Goal: Find specific page/section: Find specific page/section

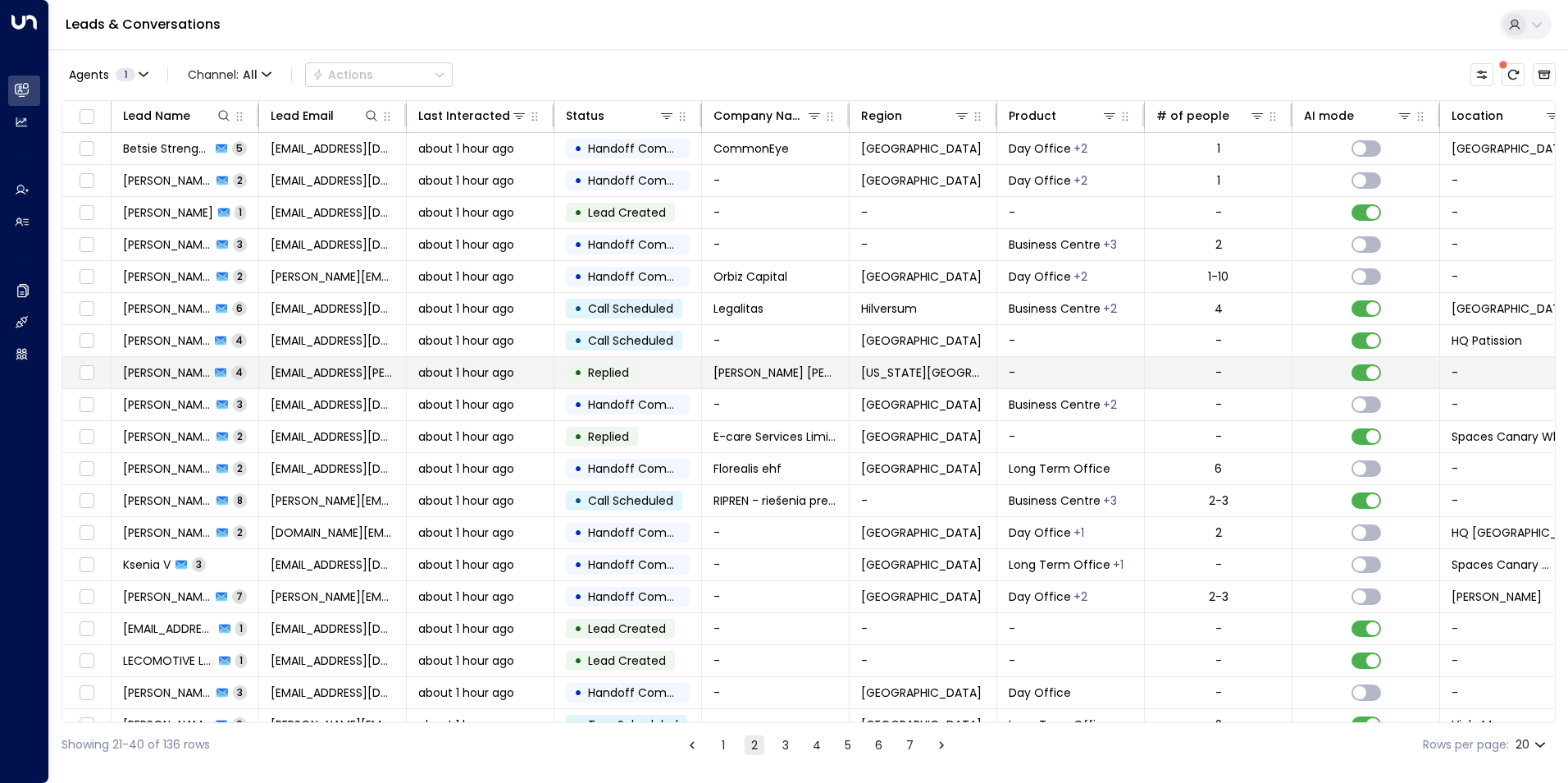
click at [147, 372] on span "[PERSON_NAME]" at bounding box center [167, 373] width 87 height 17
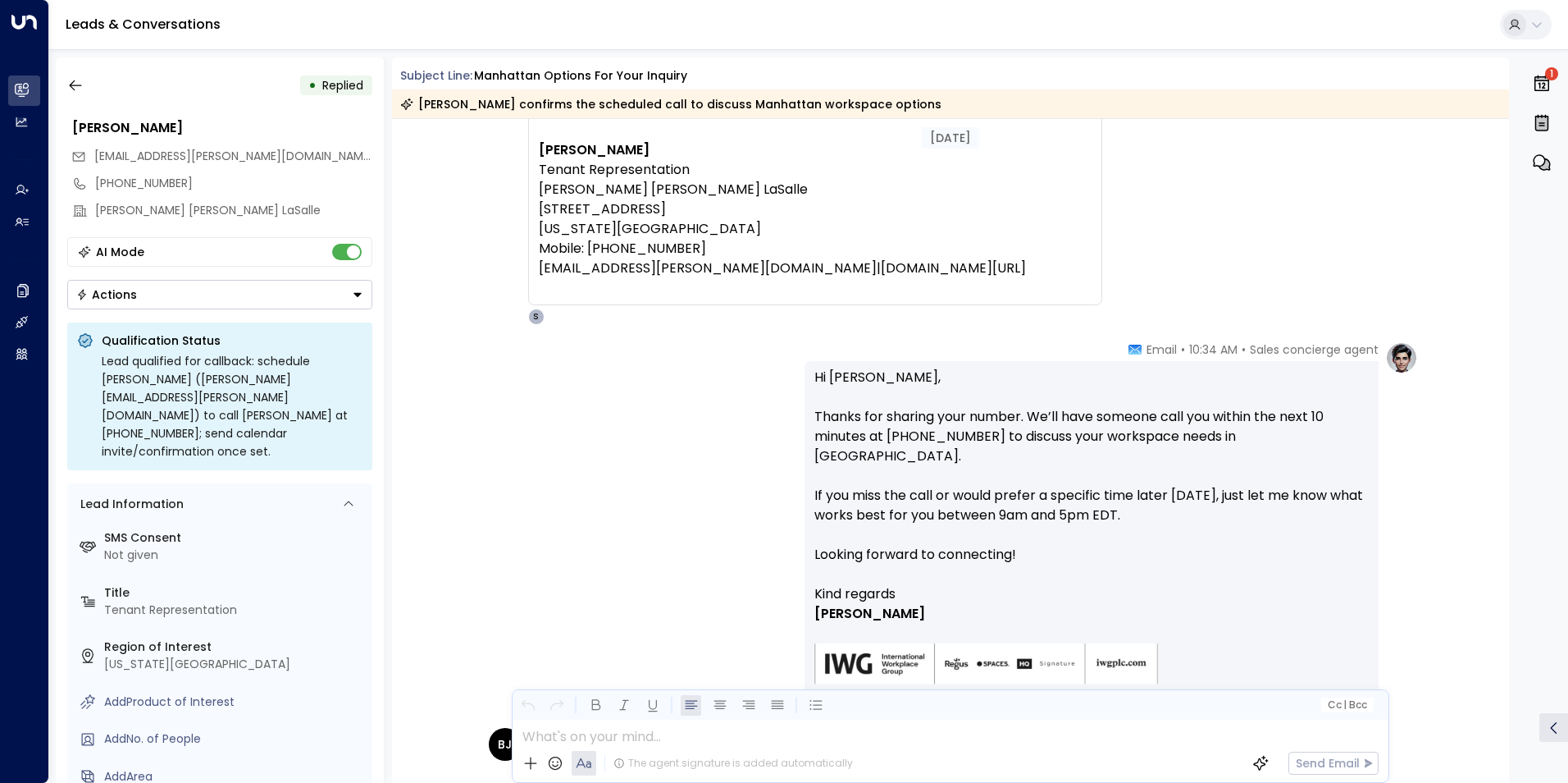
scroll to position [385, 0]
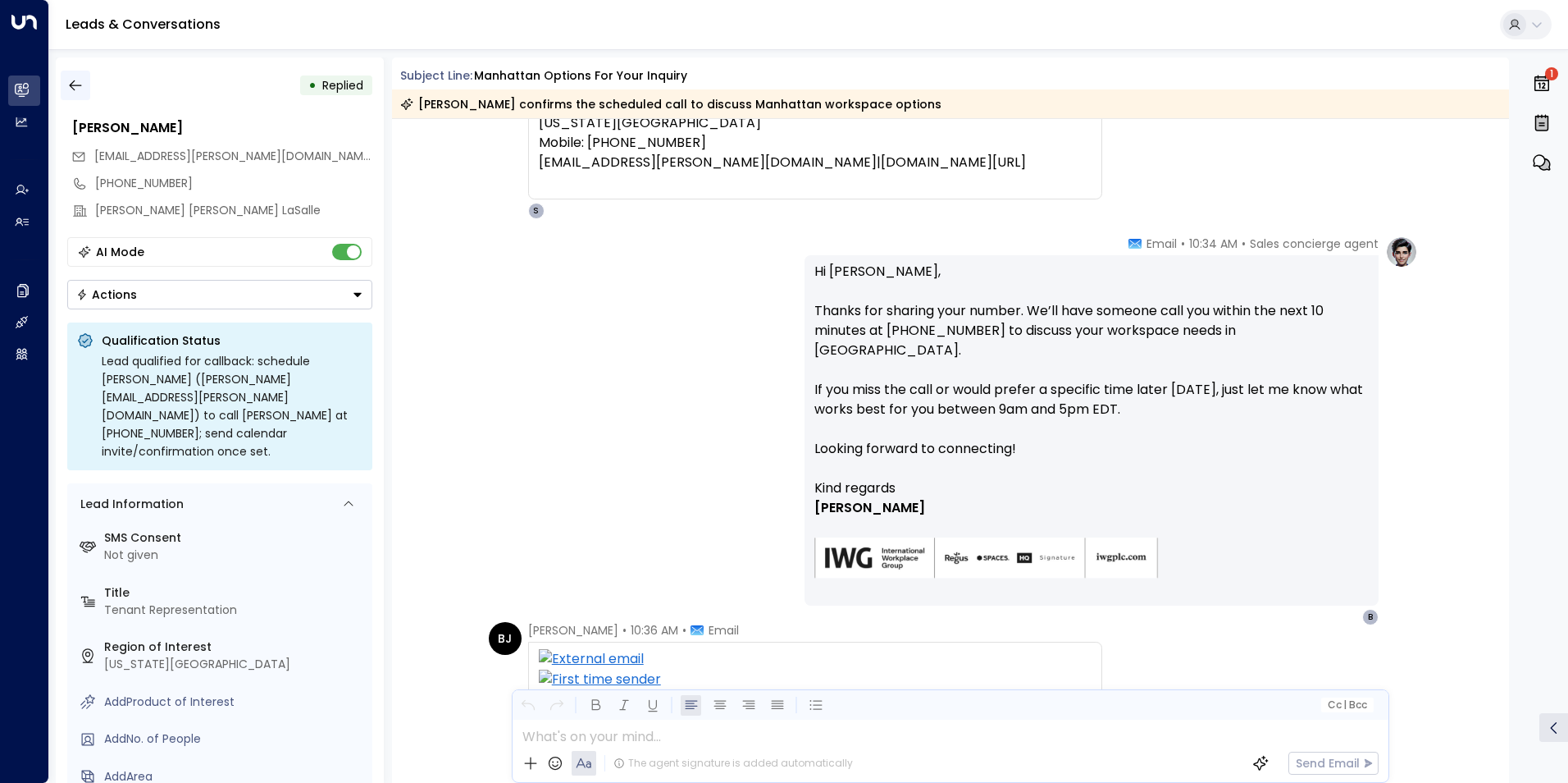
click at [82, 82] on icon "button" at bounding box center [75, 85] width 17 height 17
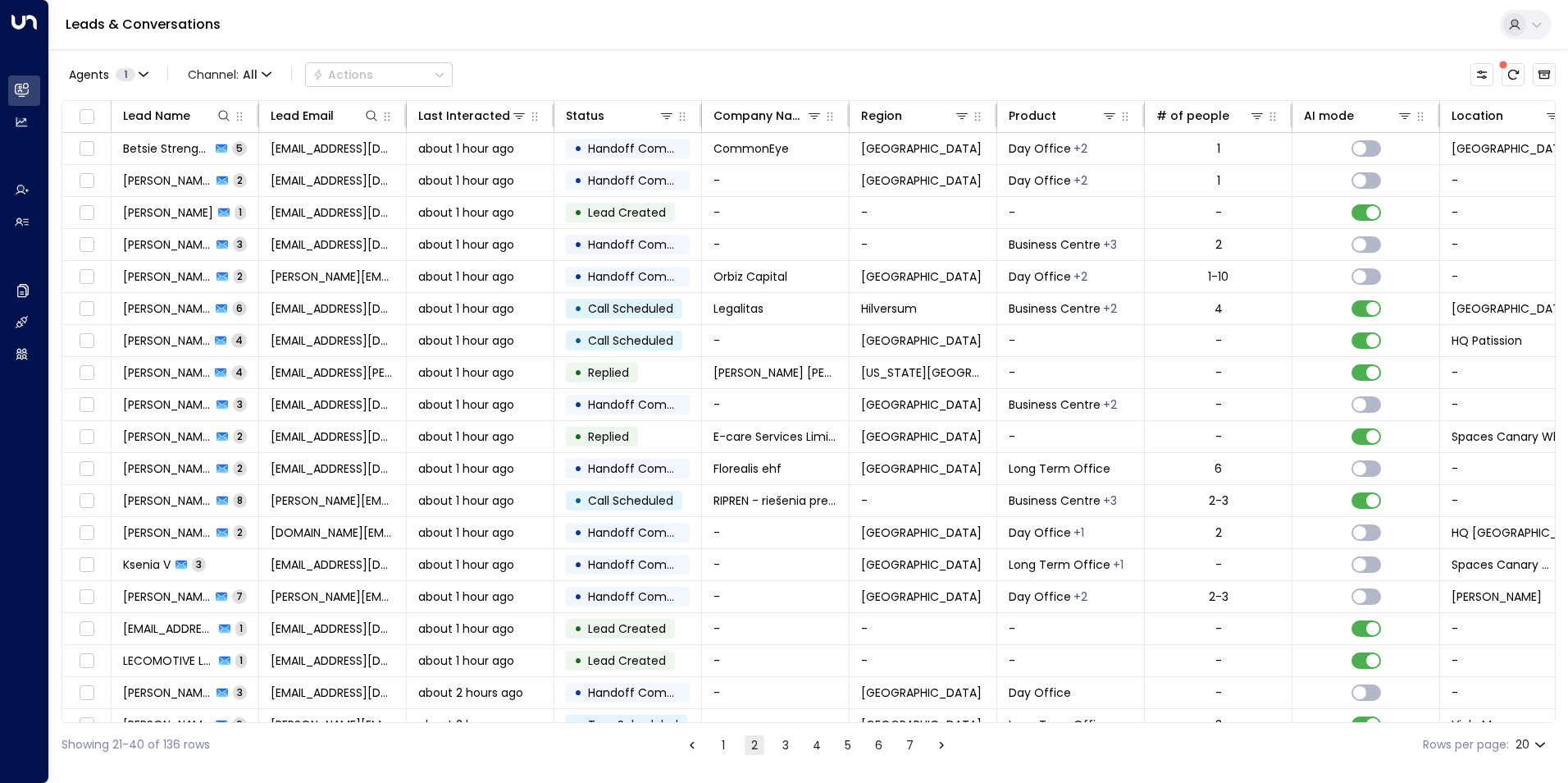
click at [914, 747] on button "7" at bounding box center [911, 745] width 20 height 20
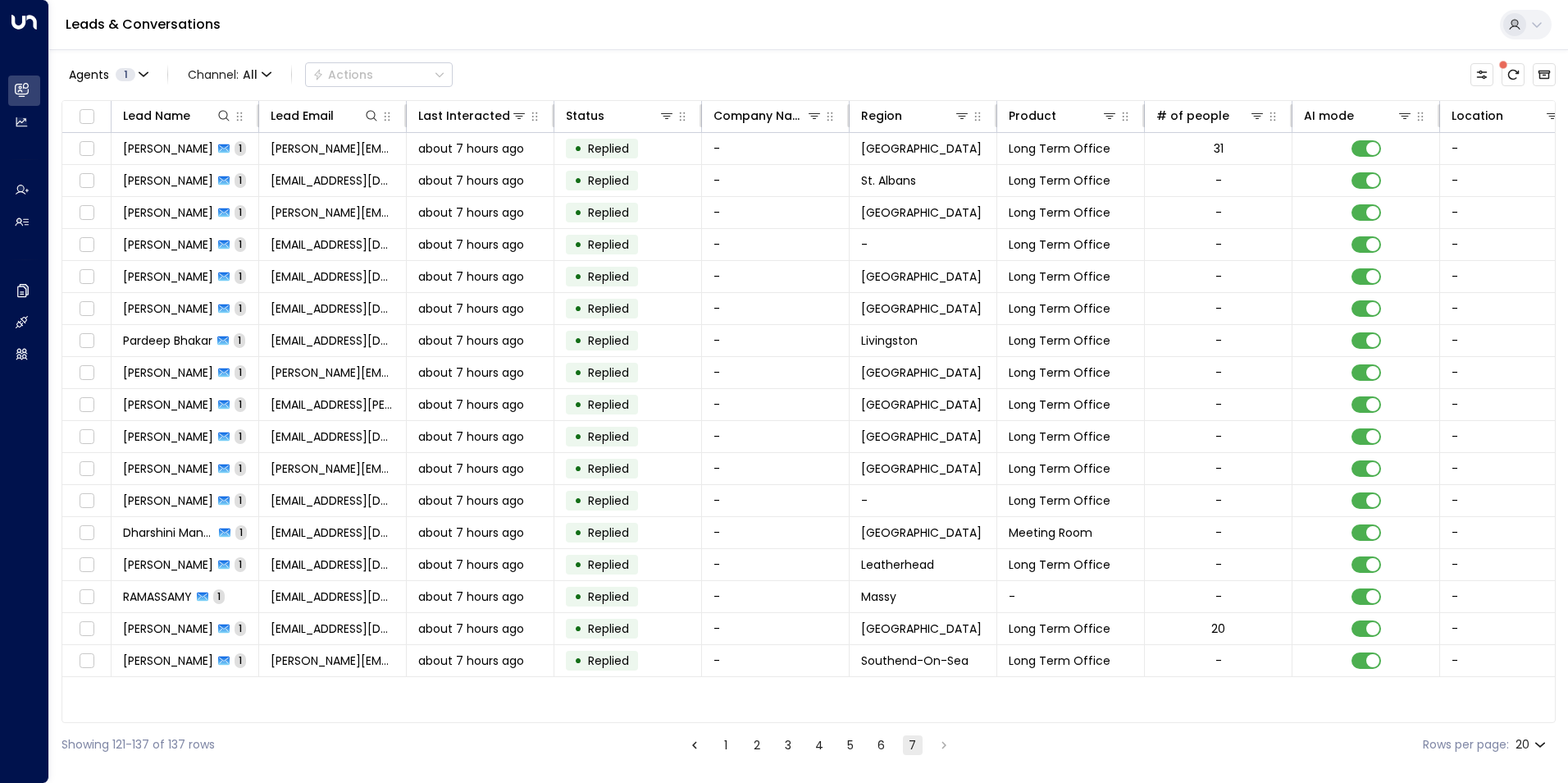
click at [1538, 747] on body "Overview Leads & Conversations Leads & Conversations Analytics Analytics Agents…" at bounding box center [784, 383] width 1568 height 766
click at [1534, 752] on li "100" at bounding box center [1530, 749] width 46 height 30
type input "***"
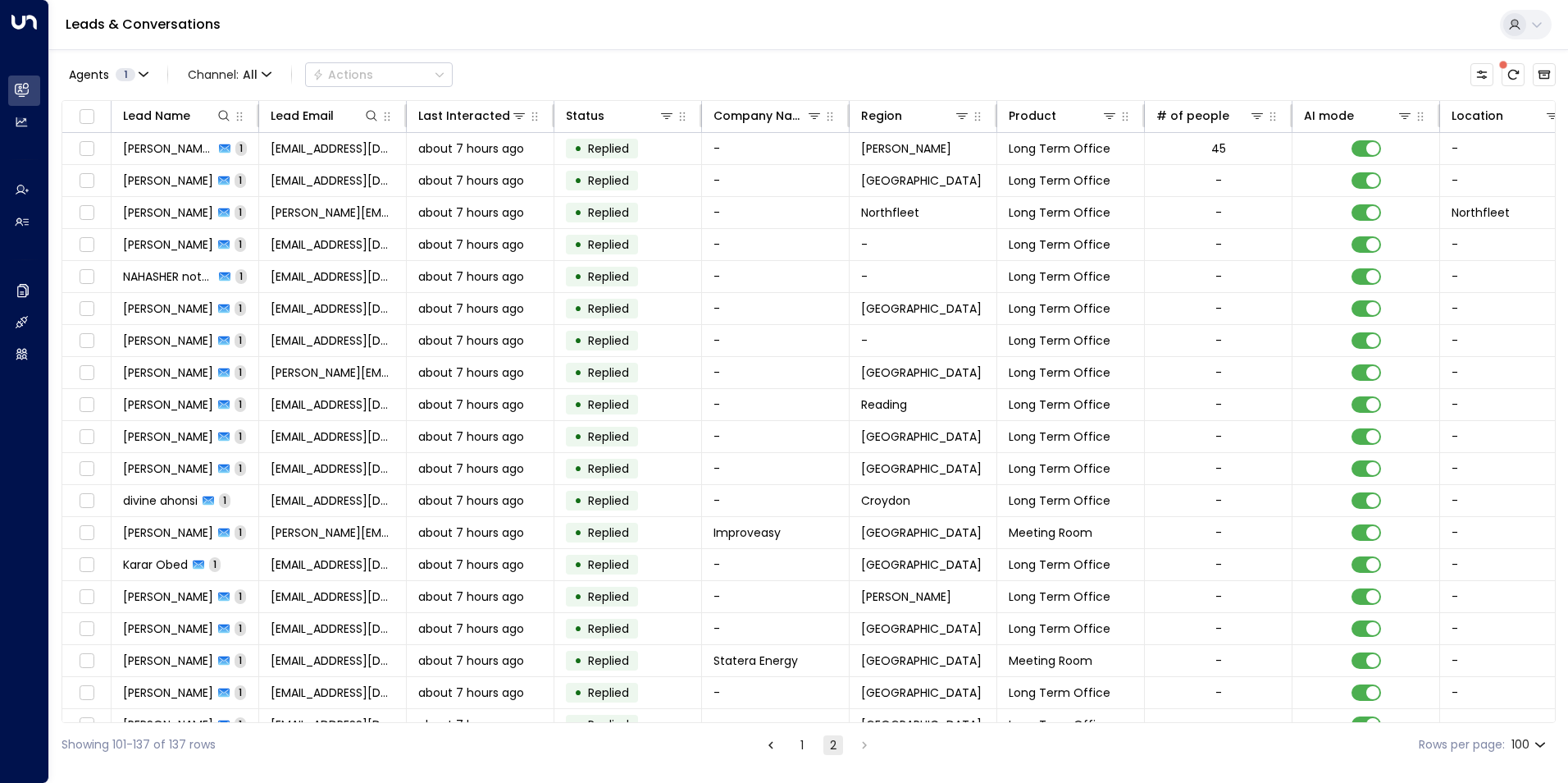
click at [797, 742] on button "1" at bounding box center [802, 745] width 20 height 20
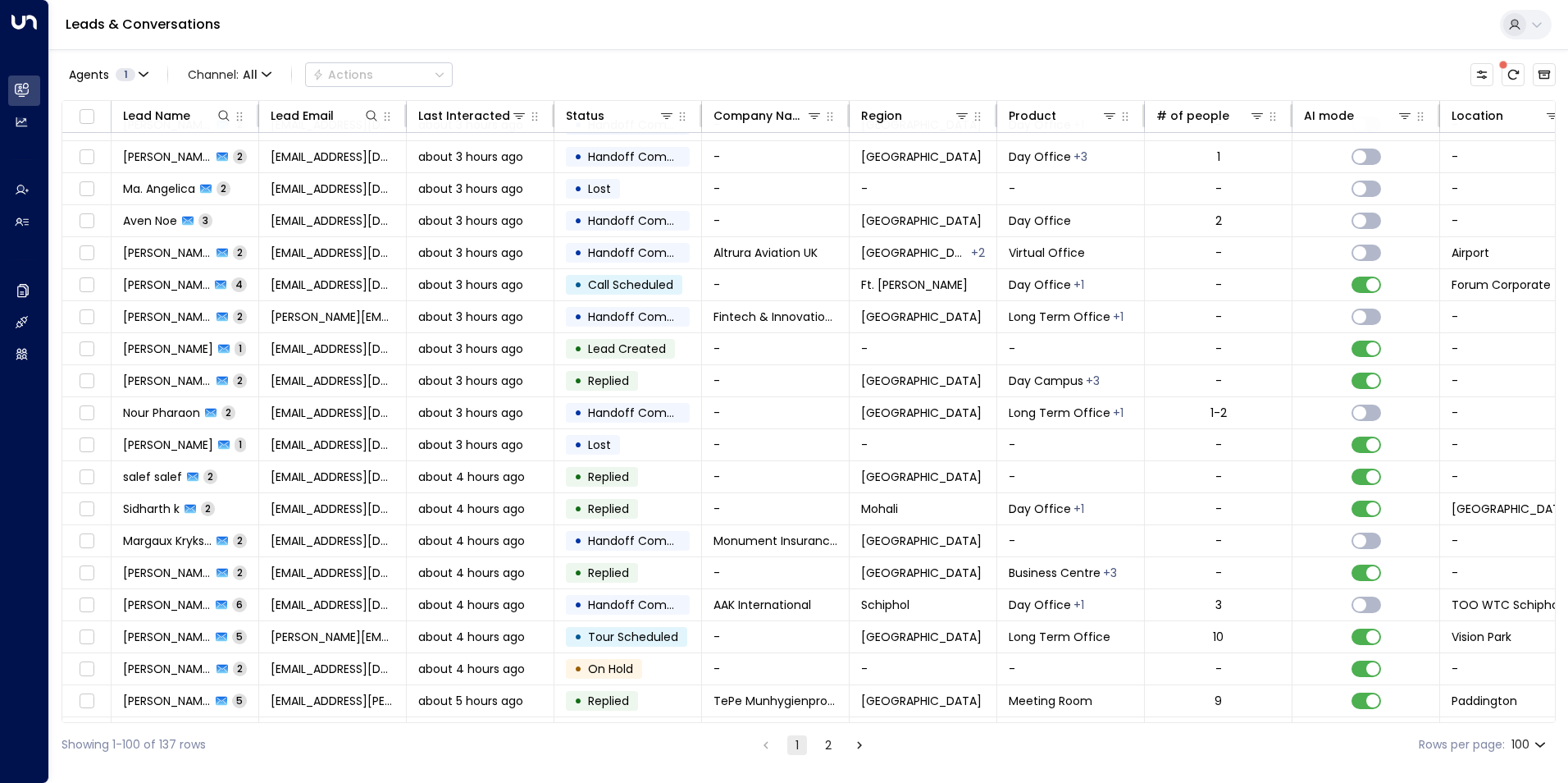
scroll to position [2617, 0]
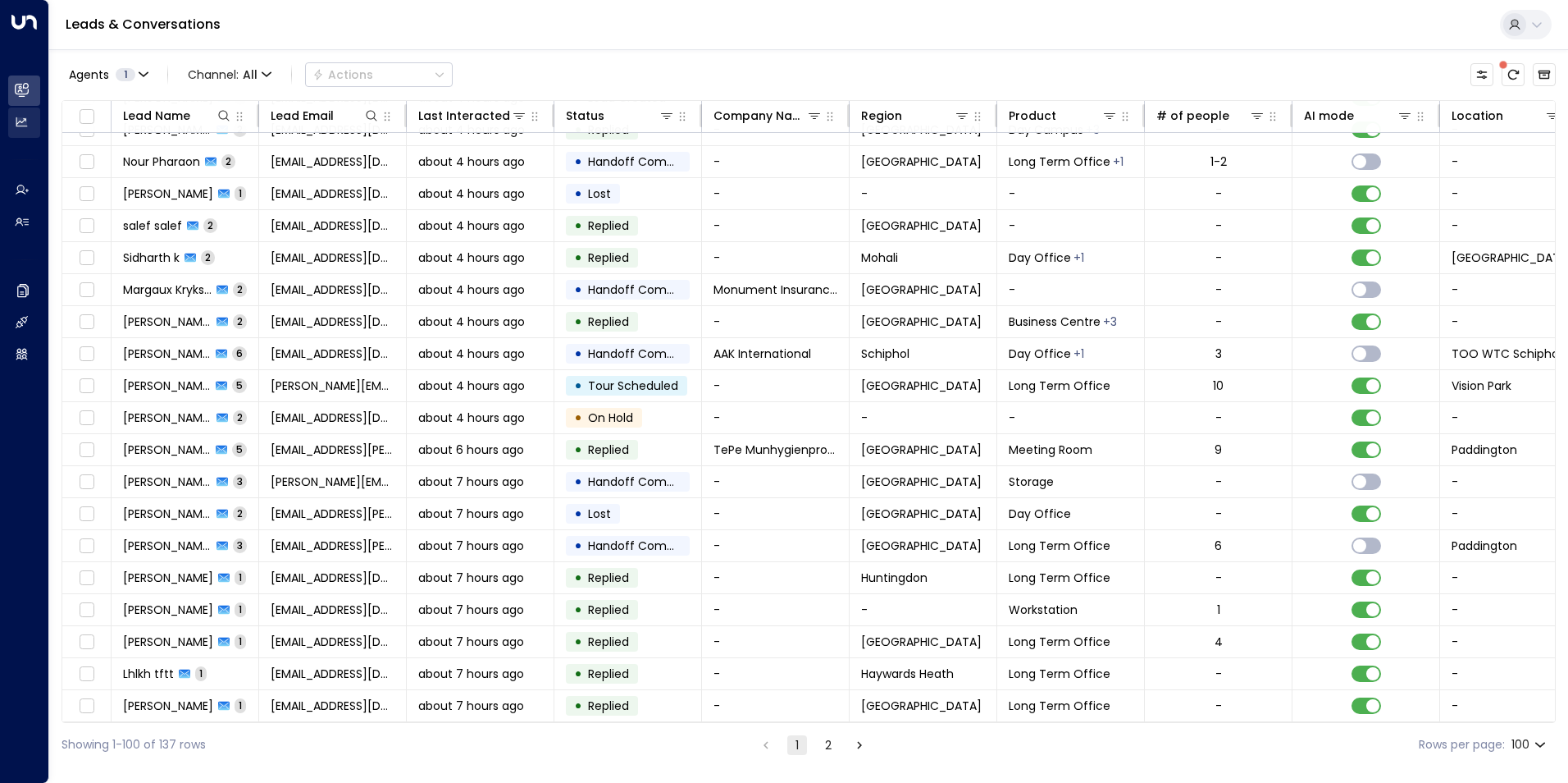
click at [14, 122] on link "Analytics Analytics" at bounding box center [24, 123] width 32 height 31
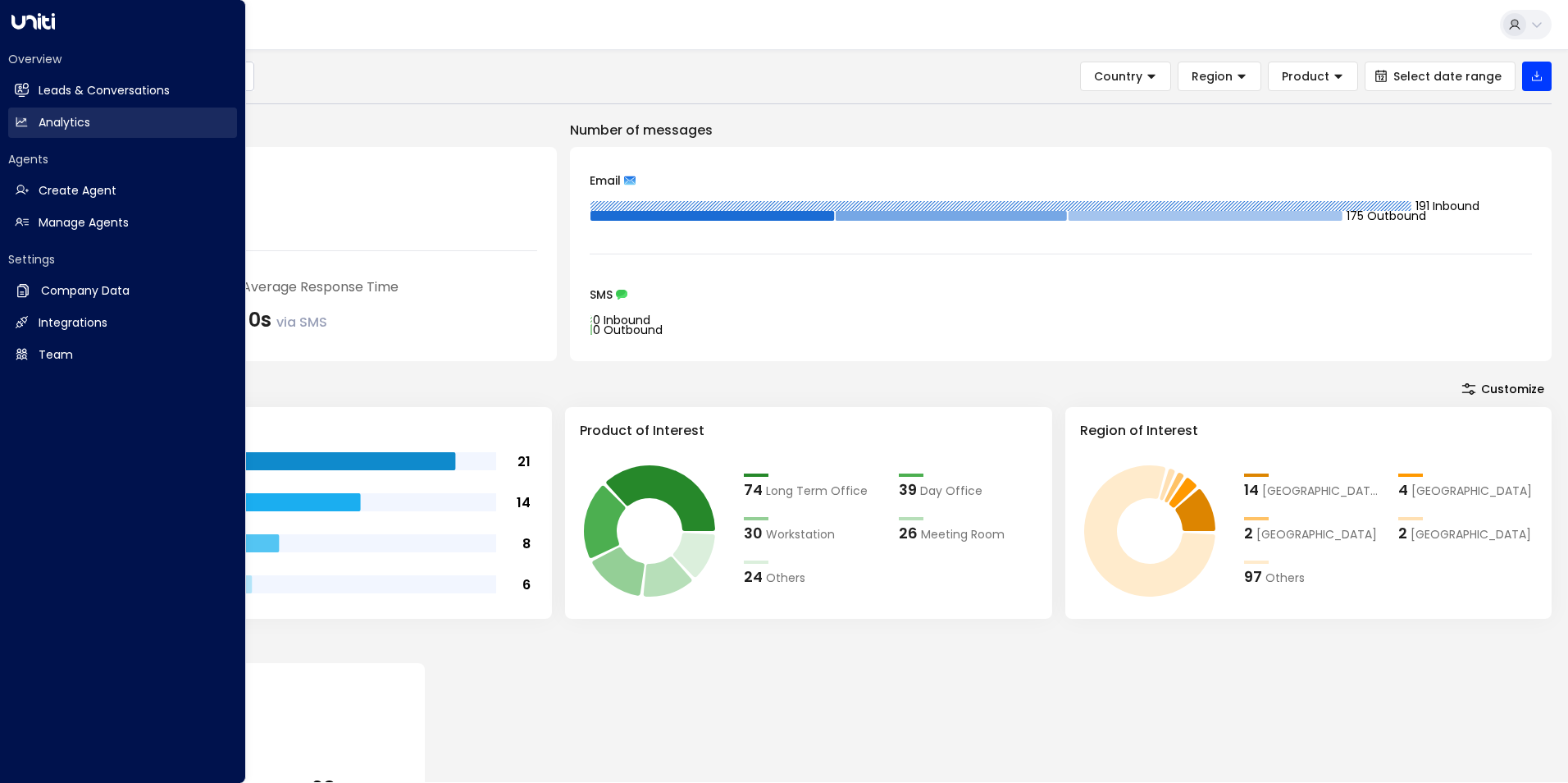
click at [53, 124] on h2 "Analytics" at bounding box center [64, 122] width 51 height 17
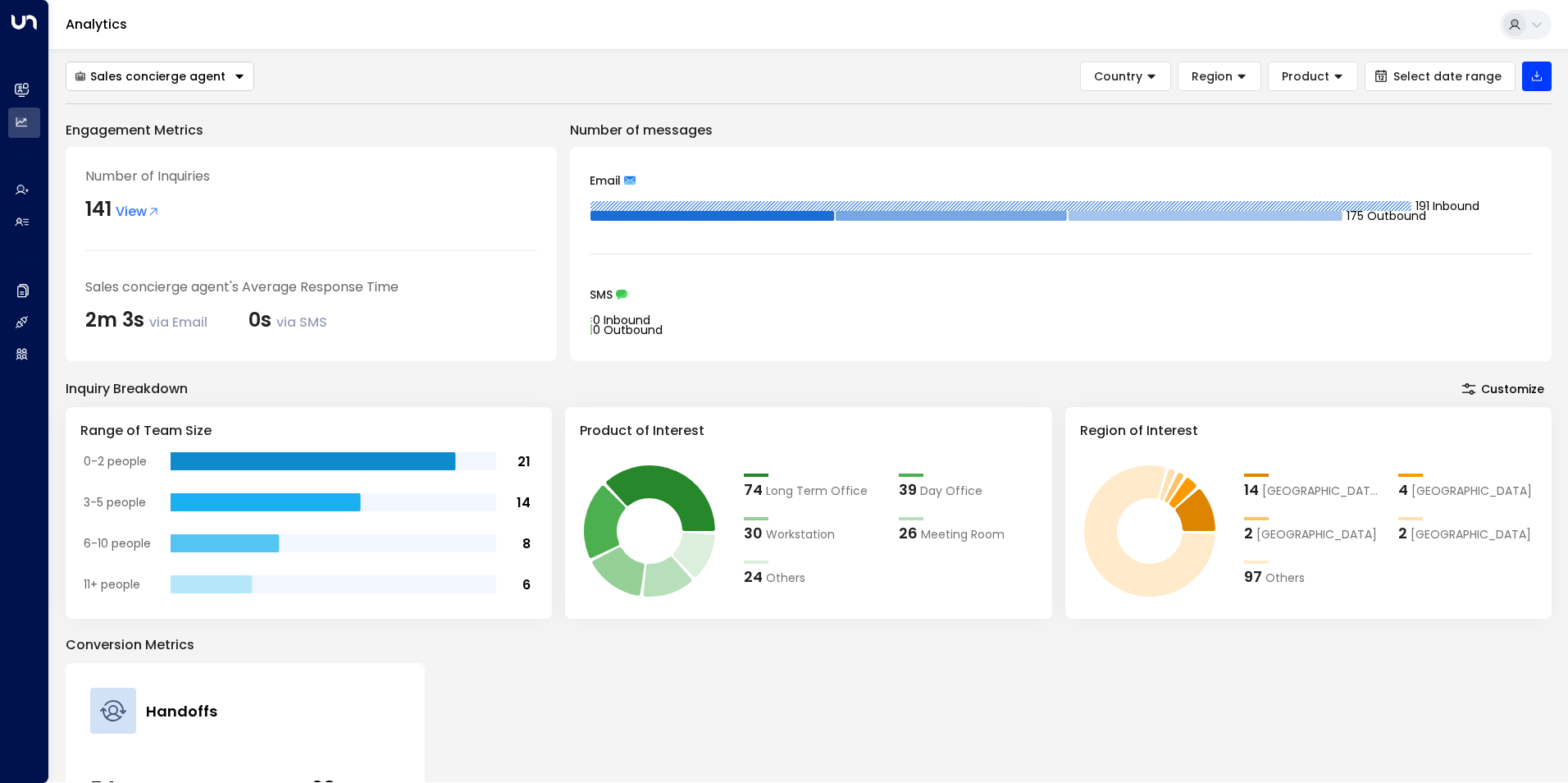
click at [1489, 388] on button "Customize" at bounding box center [1503, 389] width 98 height 23
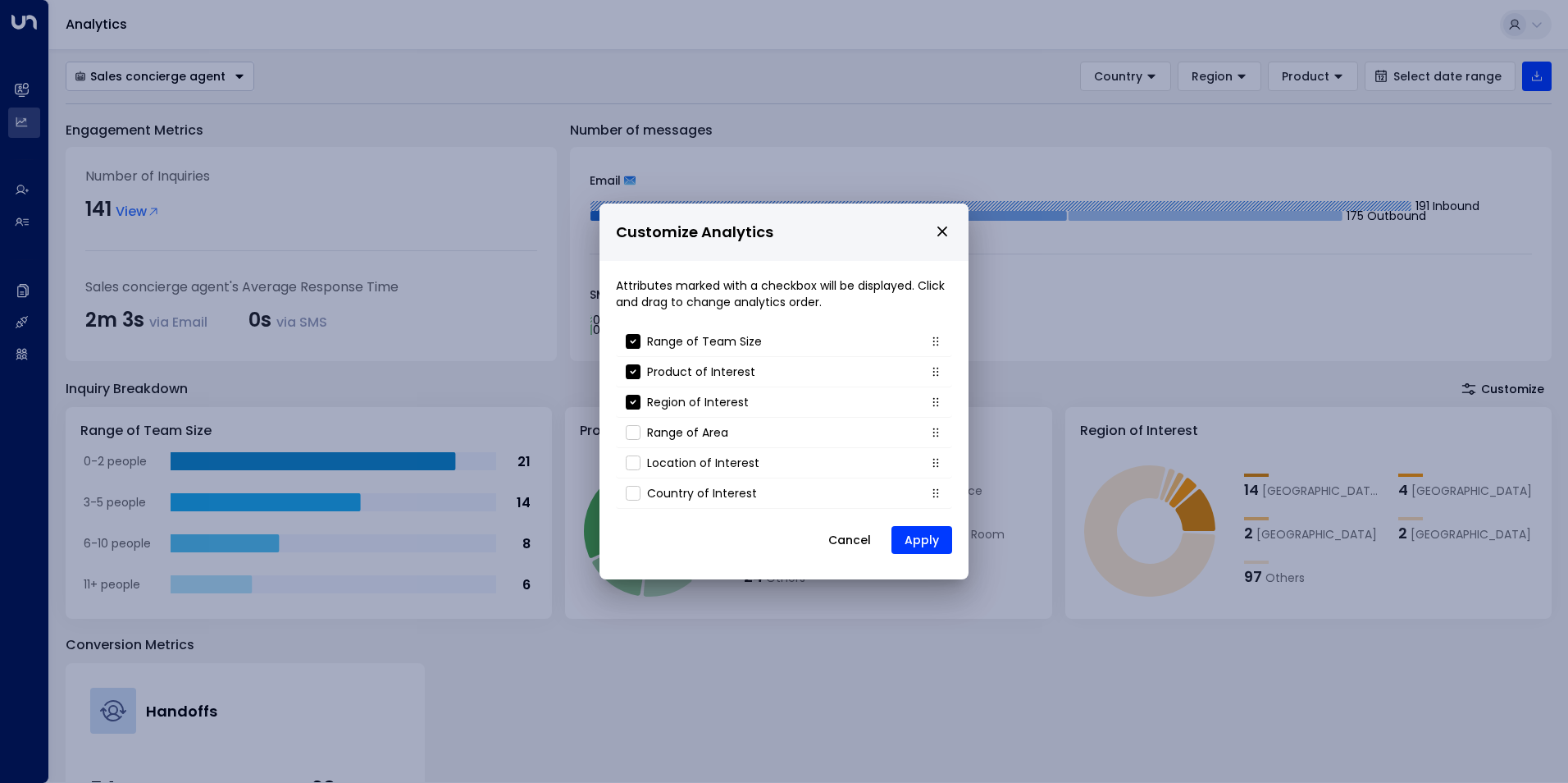
click at [941, 229] on icon "close" at bounding box center [943, 231] width 10 height 10
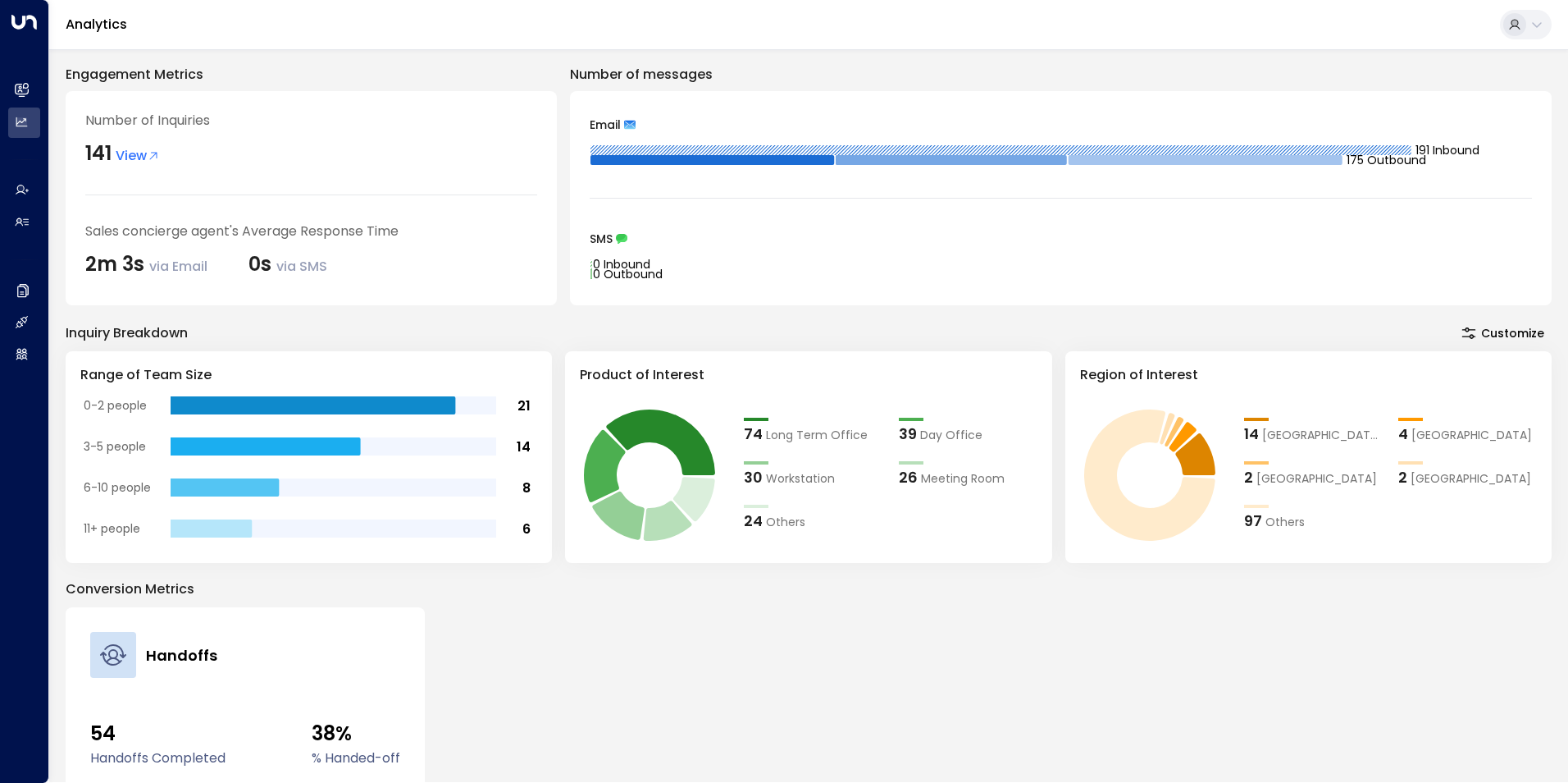
scroll to position [19, 0]
